Goal: Book appointment/travel/reservation

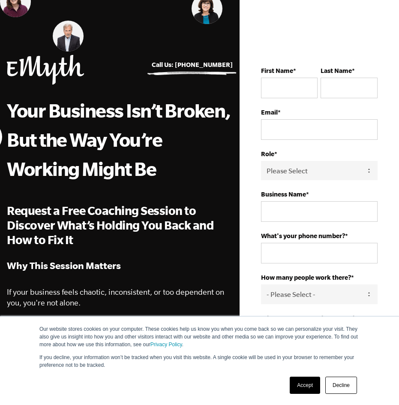
click at [72, 69] on img at bounding box center [45, 70] width 77 height 30
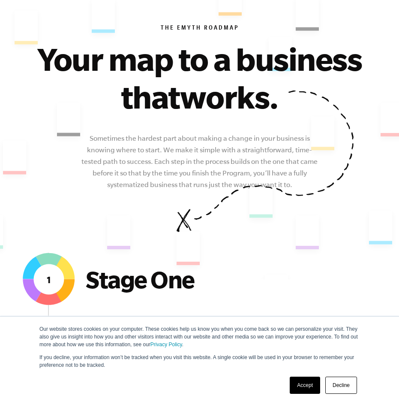
scroll to position [86, 0]
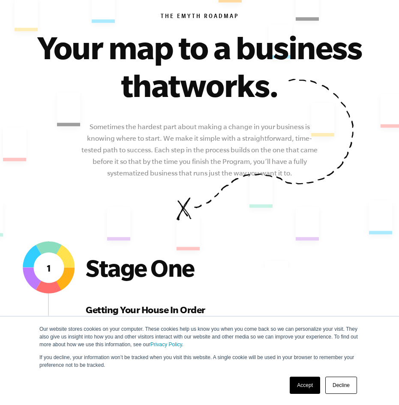
click at [301, 380] on link "Accept" at bounding box center [305, 385] width 30 height 17
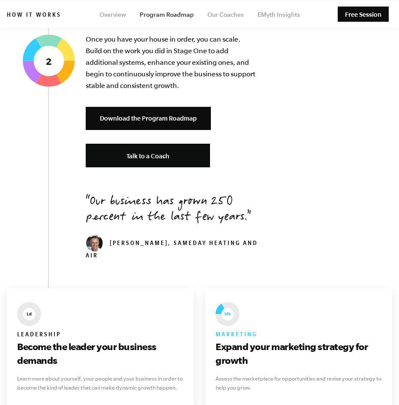
scroll to position [1220, 0]
